Goal: Transaction & Acquisition: Obtain resource

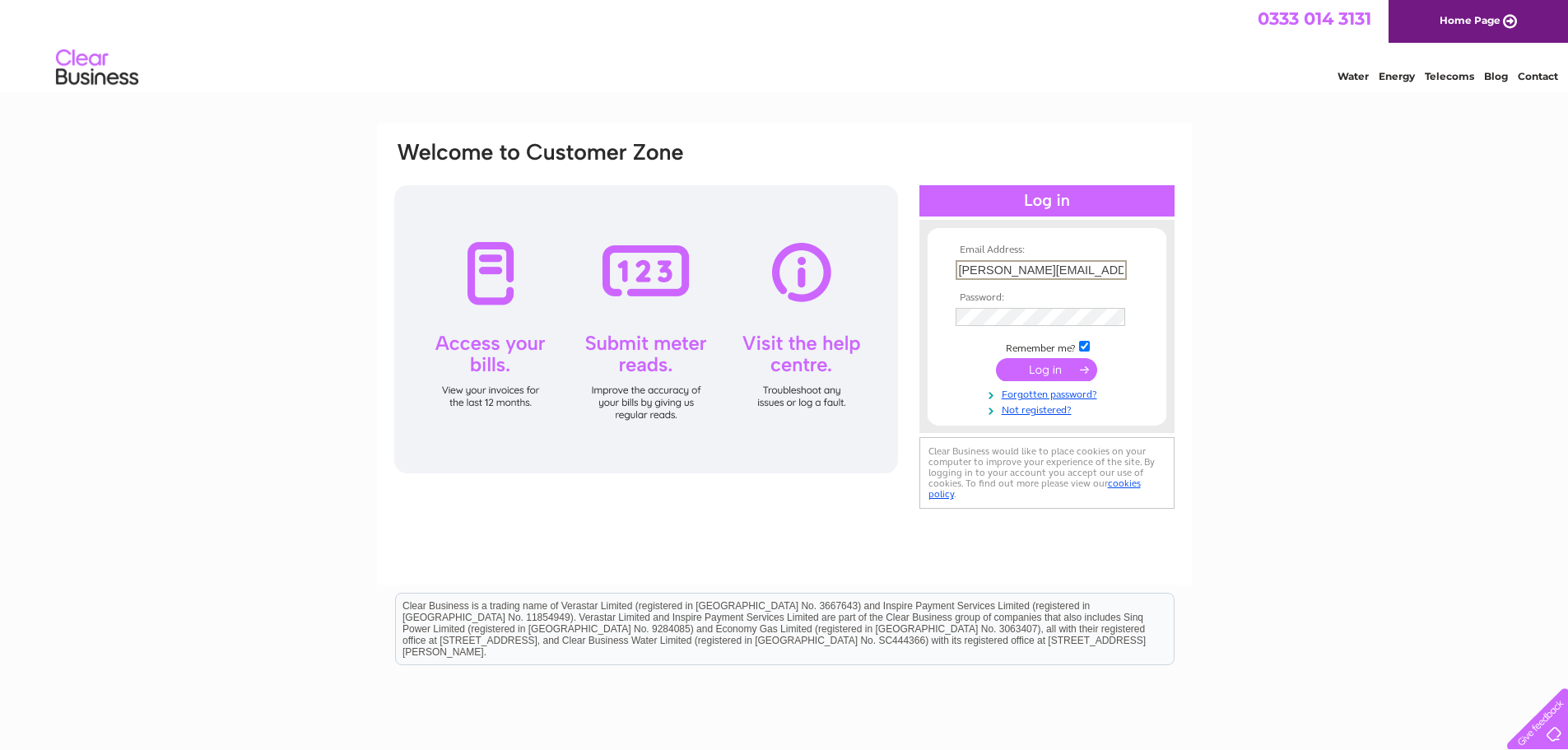
click at [1028, 273] on input "stephen@amcounting.co.uk" at bounding box center [1041, 270] width 171 height 19
type input "stay@arthouseapts.co.uk"
click at [1028, 368] on input "submit" at bounding box center [1047, 367] width 101 height 23
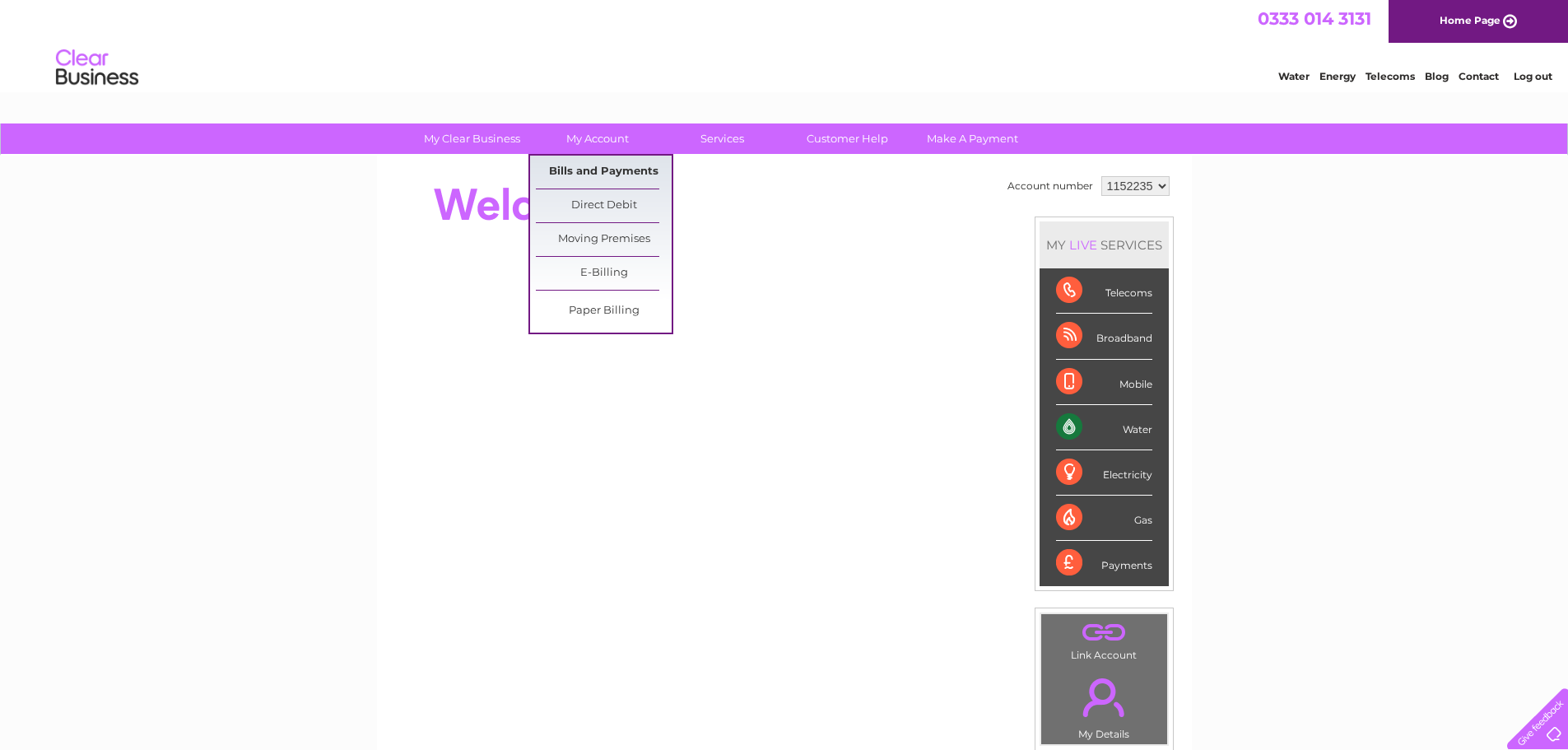
click at [610, 177] on link "Bills and Payments" at bounding box center [604, 172] width 136 height 33
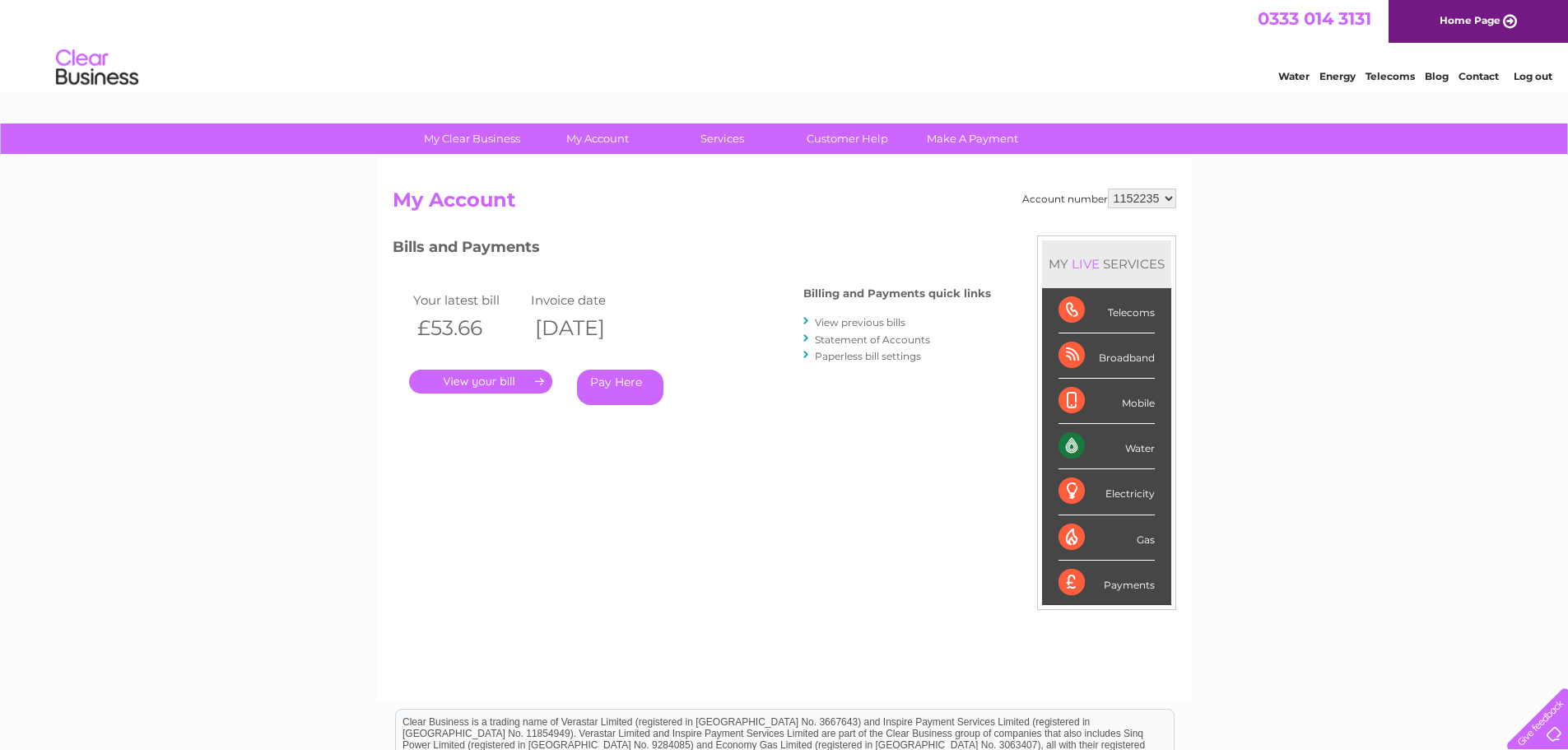
click at [493, 385] on link "." at bounding box center [481, 381] width 144 height 24
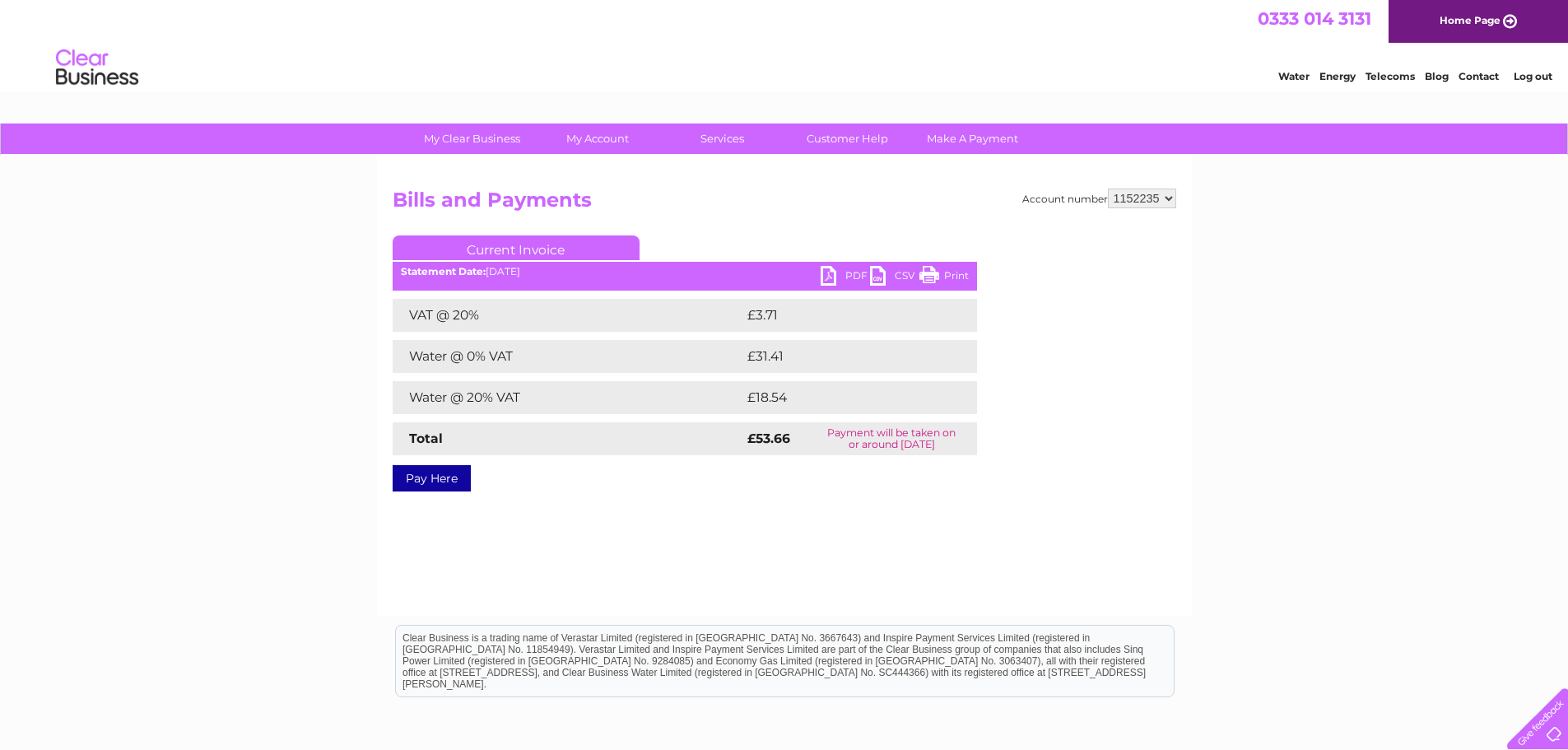
click at [844, 281] on link "PDF" at bounding box center [846, 278] width 50 height 24
click at [1531, 78] on link "Log out" at bounding box center [1533, 75] width 39 height 12
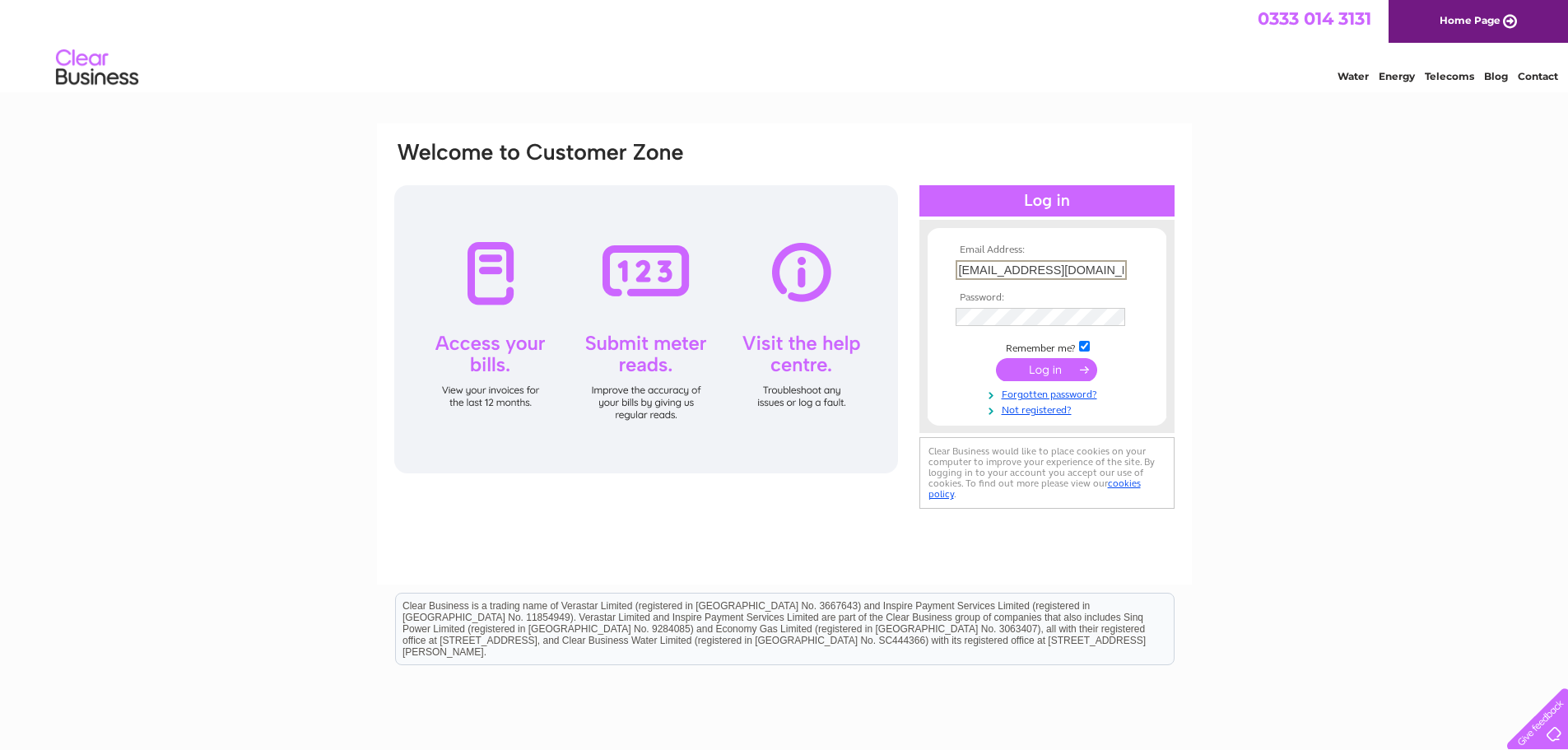
click at [1061, 271] on input "stay@arthouseapts.co.uk" at bounding box center [1041, 270] width 171 height 19
type input "admin@goforthstirling.co.uk"
click at [1050, 371] on input "submit" at bounding box center [1047, 367] width 101 height 23
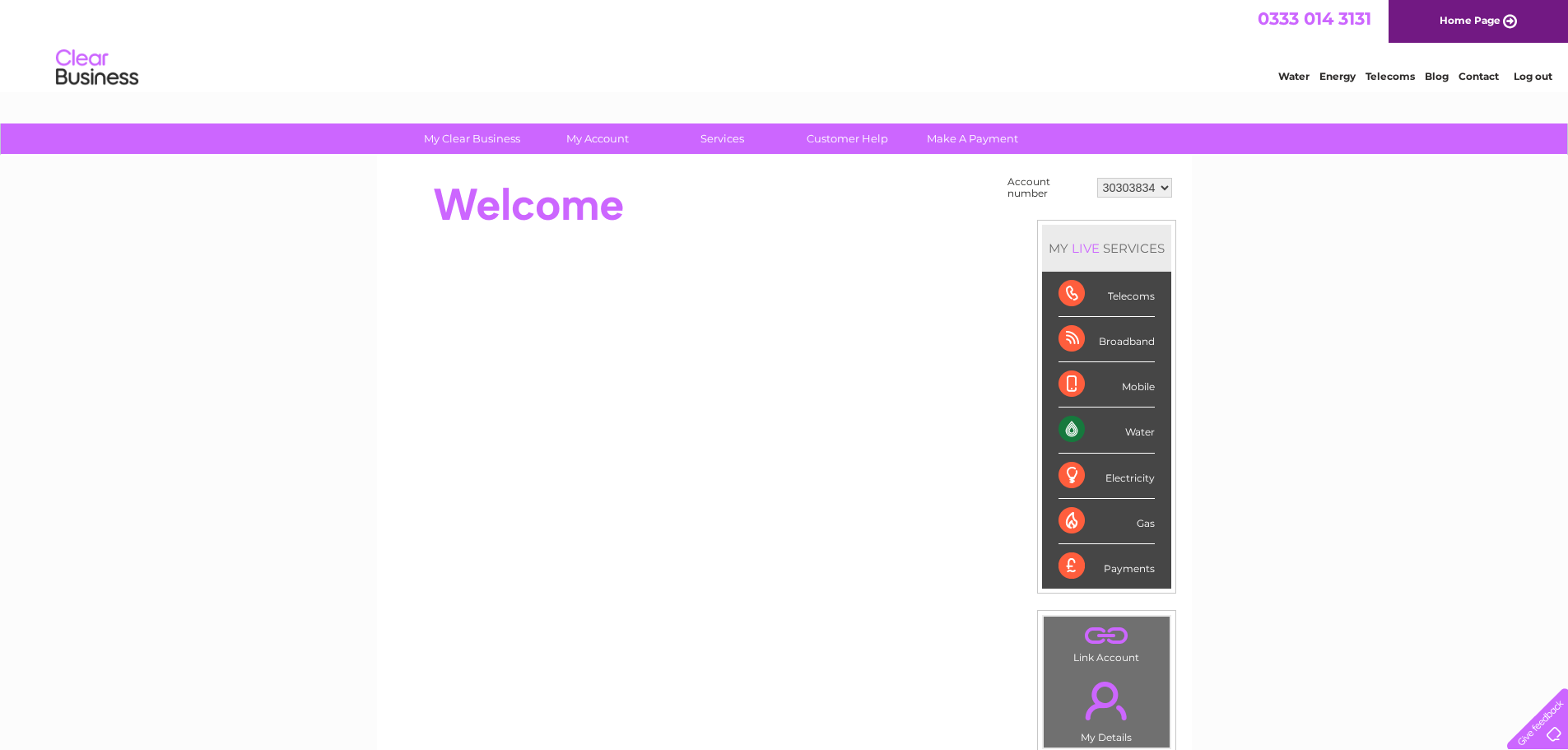
click at [1121, 187] on select "30303834" at bounding box center [1134, 187] width 75 height 19
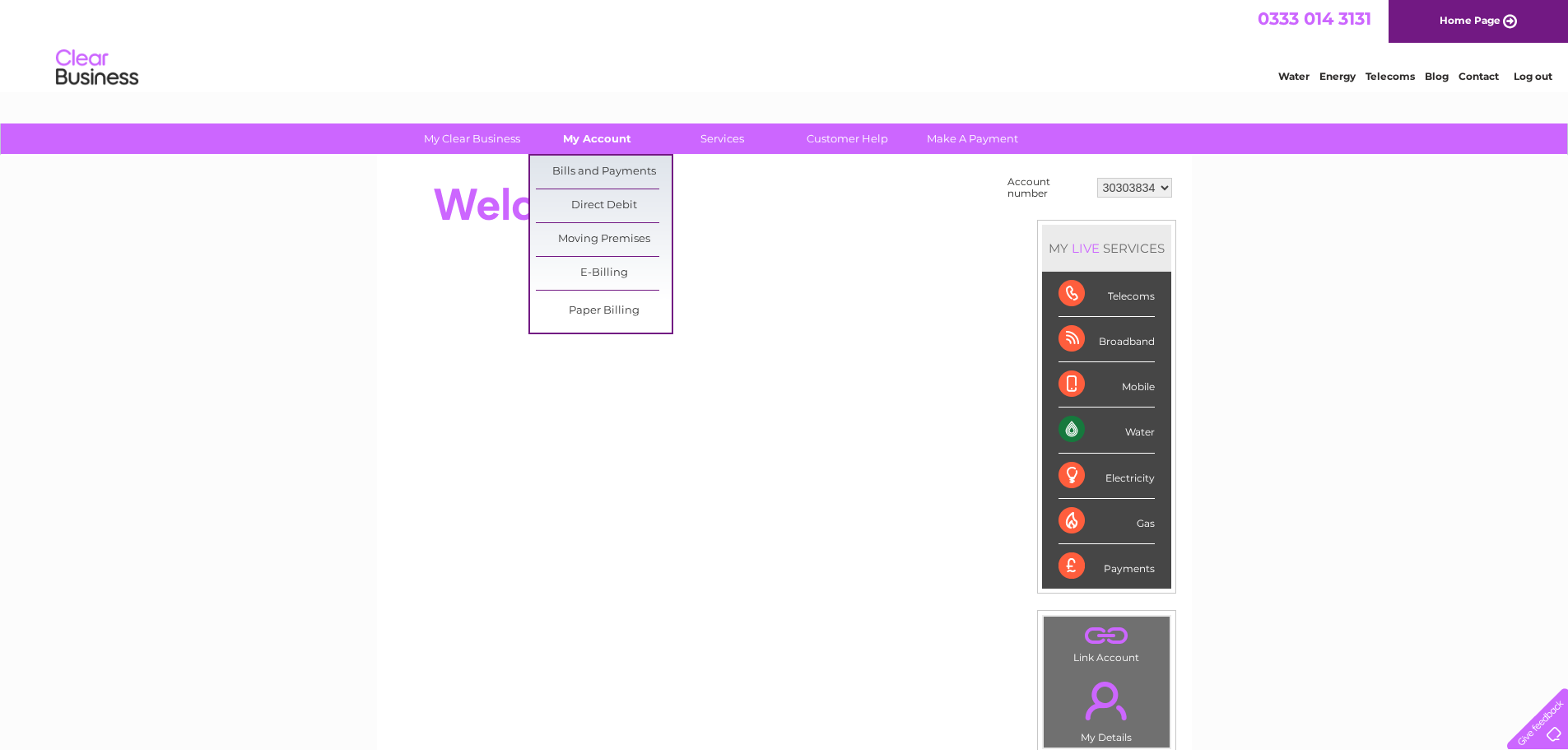
click at [570, 134] on link "My Account" at bounding box center [598, 138] width 136 height 30
click at [582, 176] on link "Bills and Payments" at bounding box center [604, 172] width 136 height 33
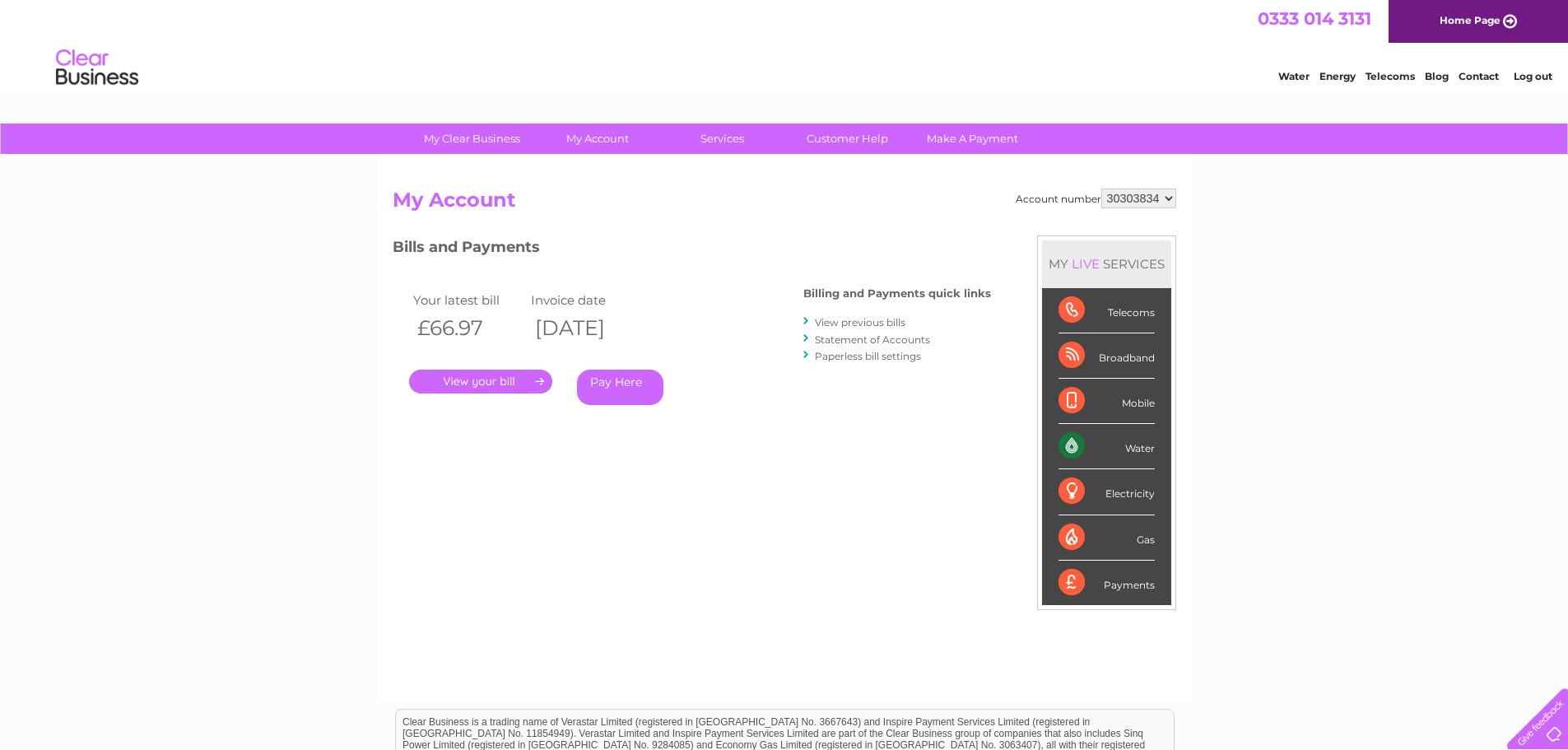
click at [497, 380] on link "." at bounding box center [481, 381] width 144 height 24
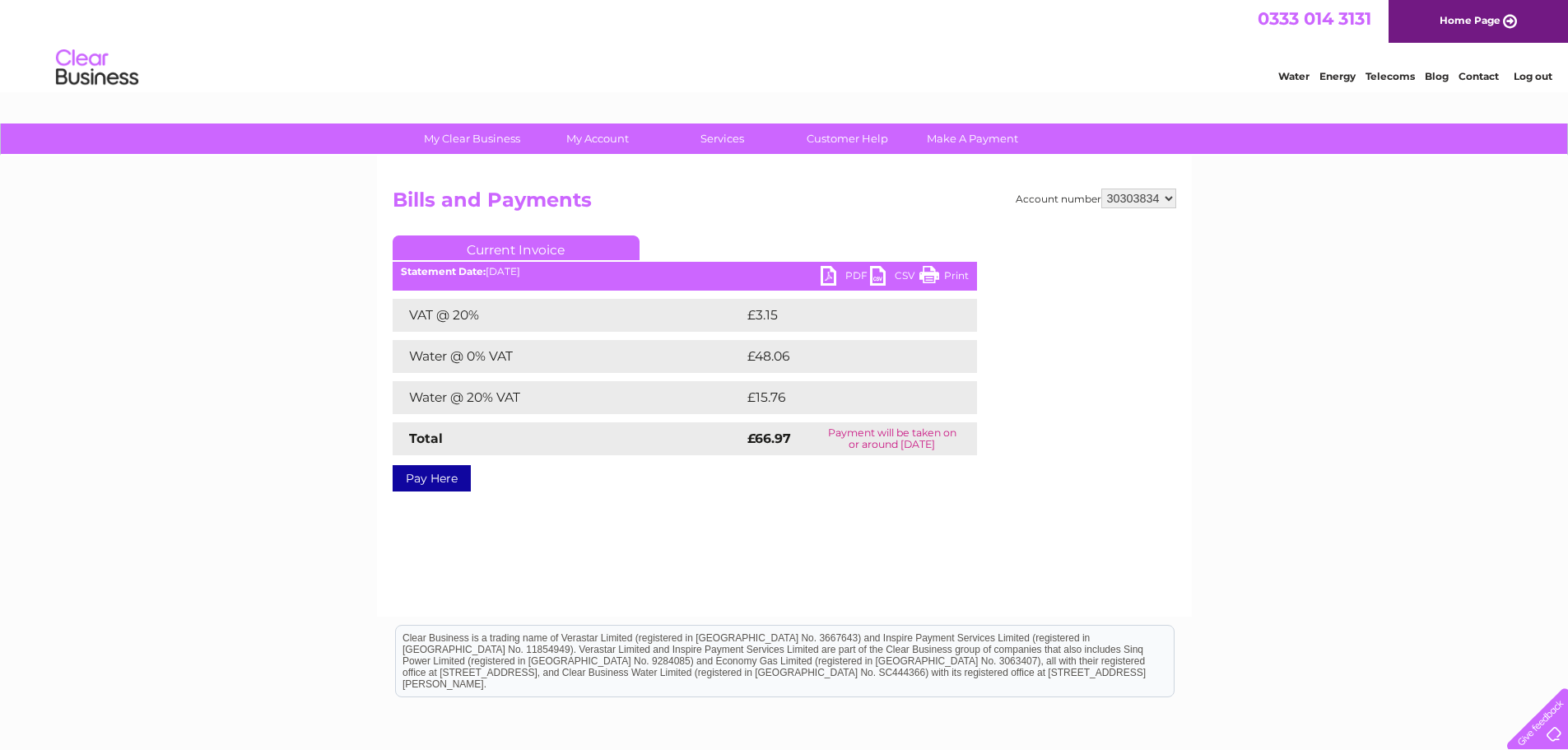
click at [853, 269] on link "PDF" at bounding box center [846, 278] width 50 height 24
